Goal: Task Accomplishment & Management: Use online tool/utility

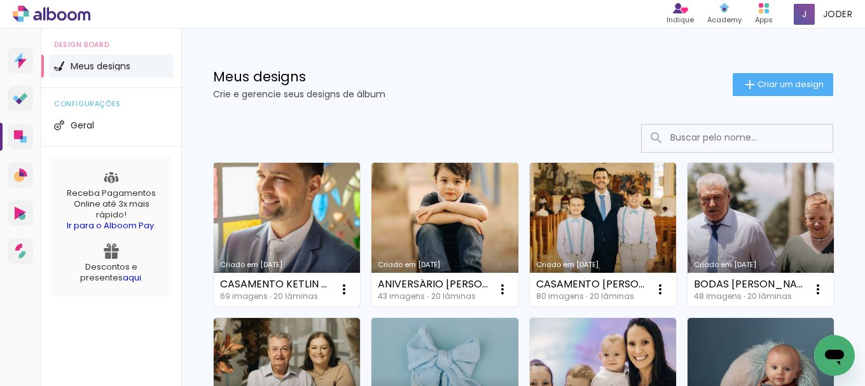
click at [312, 214] on link "Criado em [DATE]" at bounding box center [287, 235] width 146 height 144
